Goal: Information Seeking & Learning: Learn about a topic

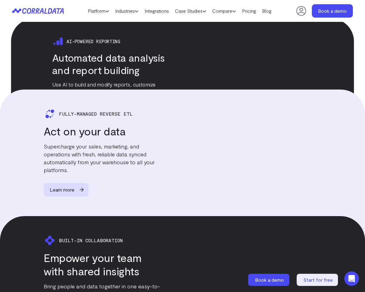
scroll to position [924, 0]
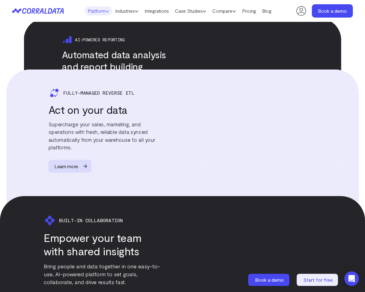
click at [101, 8] on link "Platform" at bounding box center [98, 10] width 27 height 9
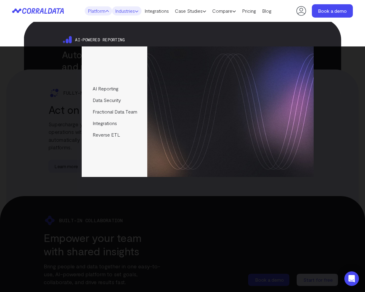
click at [129, 13] on link "Industries" at bounding box center [126, 10] width 29 height 9
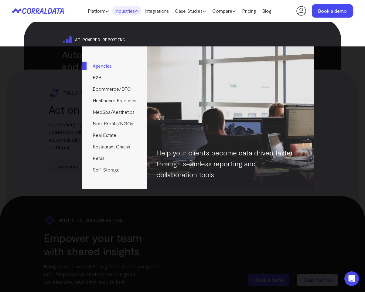
click at [110, 62] on link "Agencies" at bounding box center [114, 66] width 65 height 12
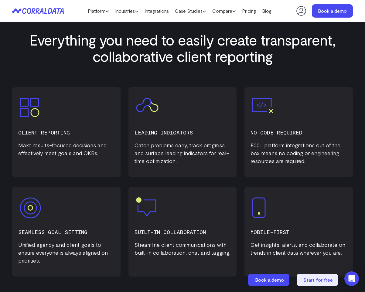
scroll to position [246, 0]
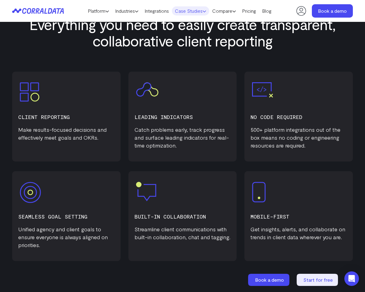
click at [206, 13] on link "Case Studies" at bounding box center [190, 10] width 37 height 9
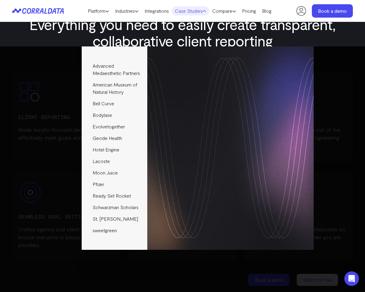
click at [59, 148] on div "Advanced Medaesthetic Partners See how AMP scaled profitability and enhanced pa…" at bounding box center [182, 147] width 262 height 203
